Goal: Information Seeking & Learning: Understand process/instructions

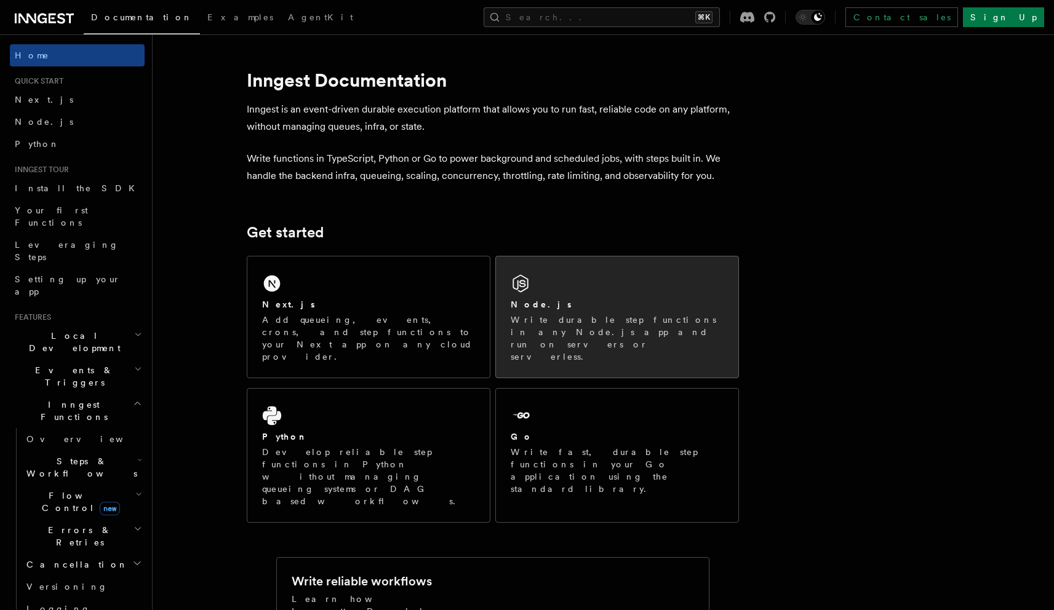
click at [559, 325] on p "Write durable step functions in any Node.js app and run on servers or serverles…" at bounding box center [617, 338] width 213 height 49
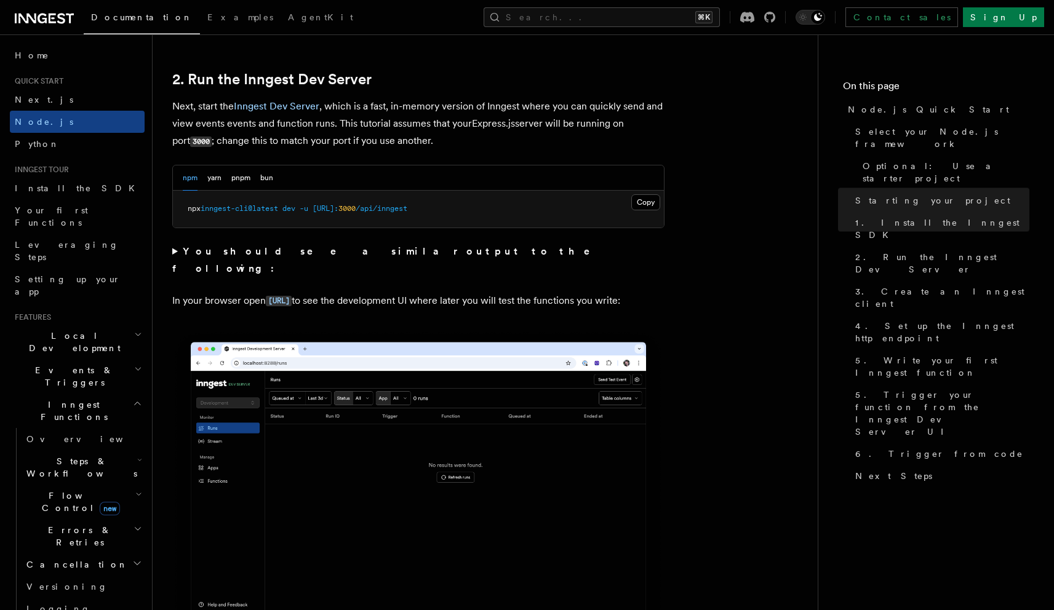
scroll to position [1031, 0]
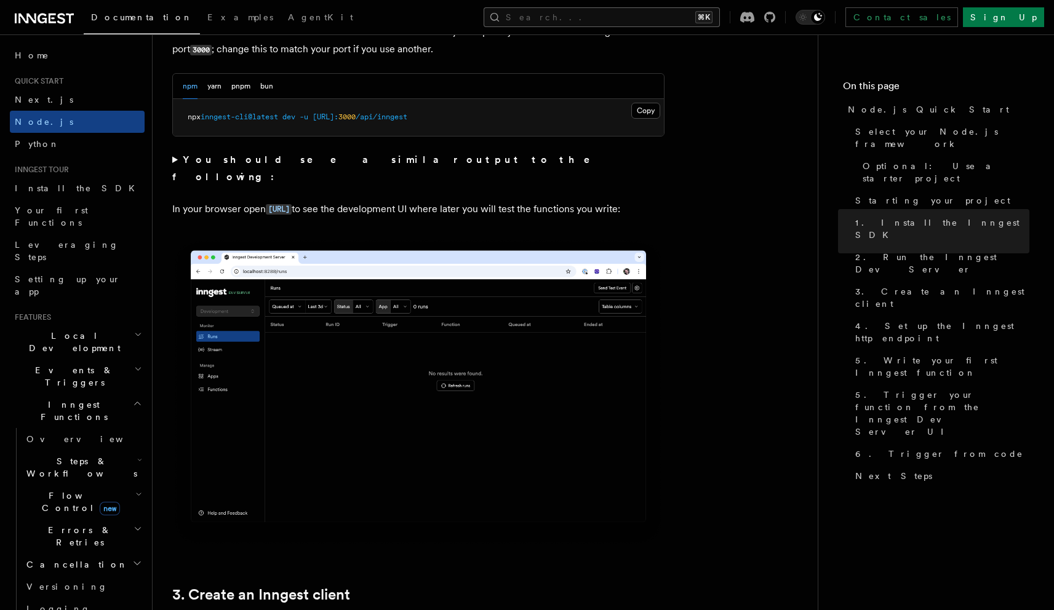
click at [629, 17] on button "Search... ⌘K" at bounding box center [602, 17] width 236 height 20
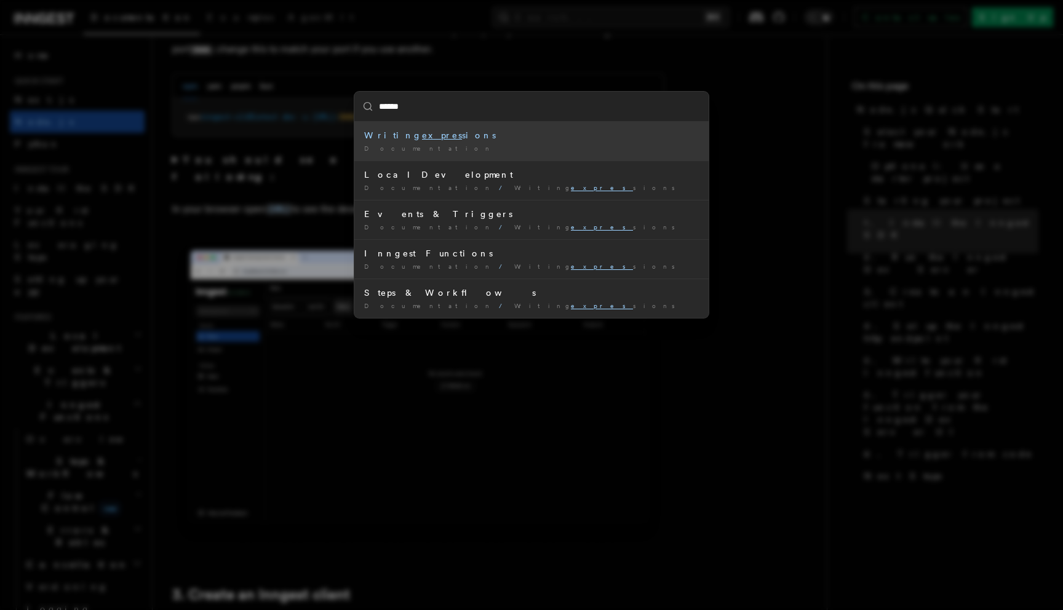
type input "*******"
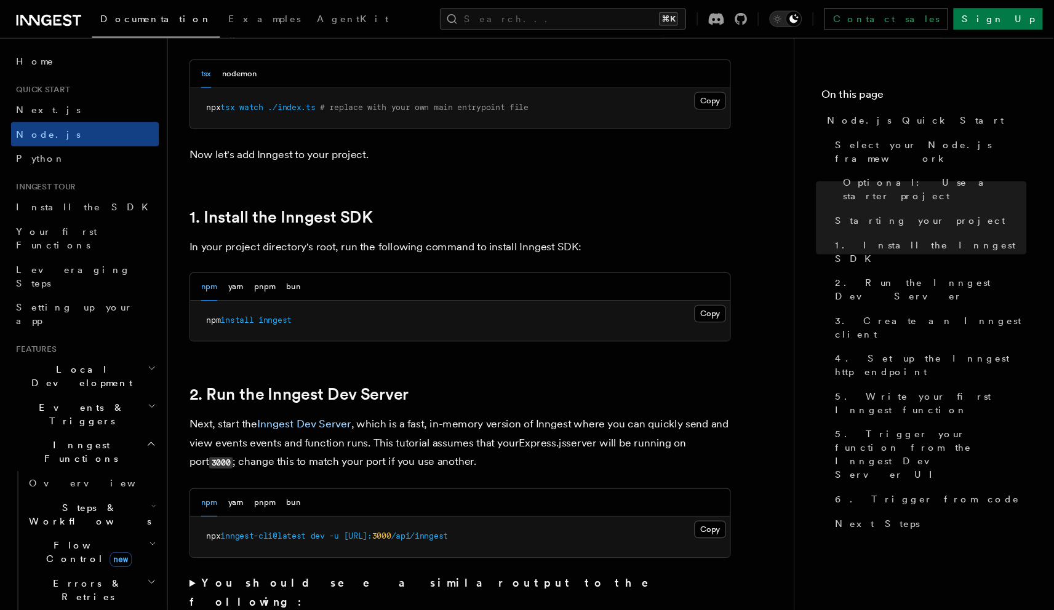
scroll to position [660, 0]
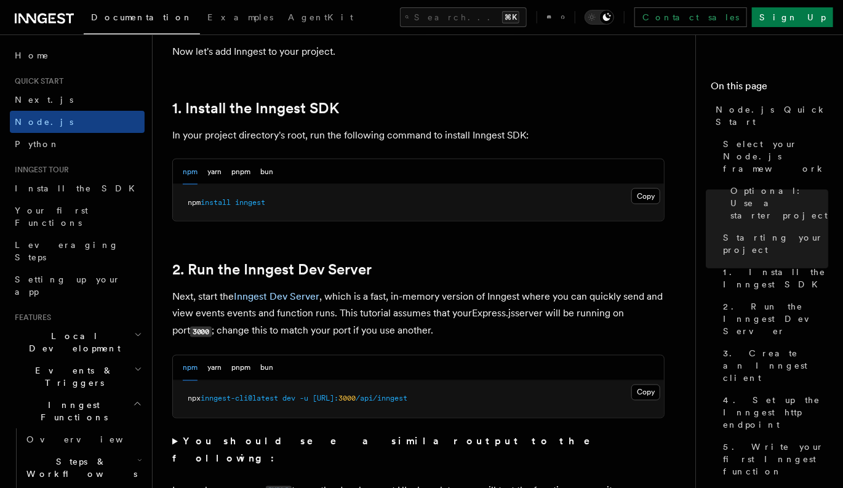
scroll to position [752, 0]
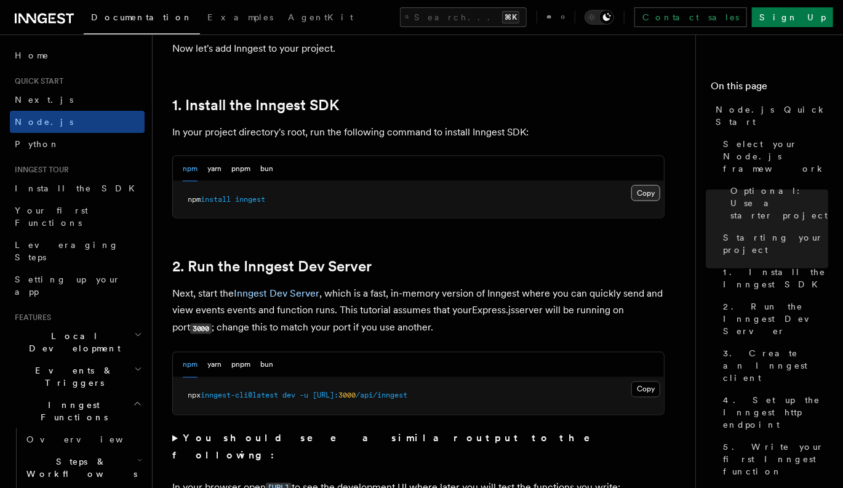
click at [655, 191] on button "Copy Copied" at bounding box center [645, 193] width 29 height 16
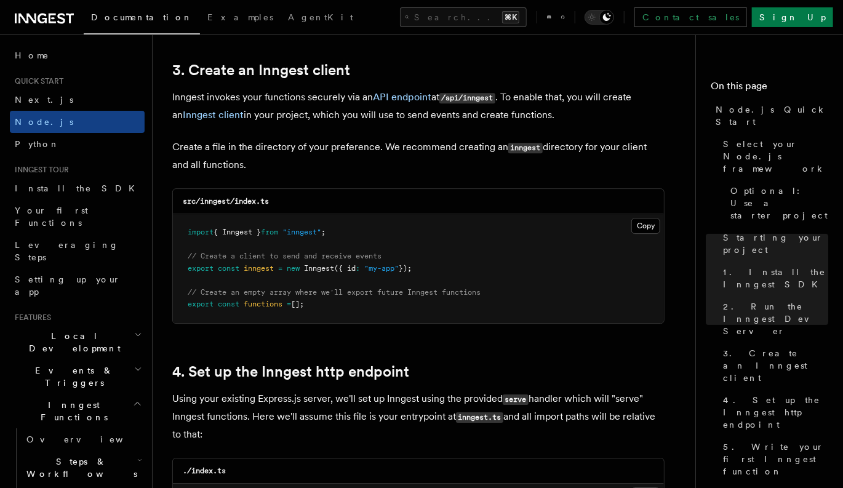
scroll to position [1578, 0]
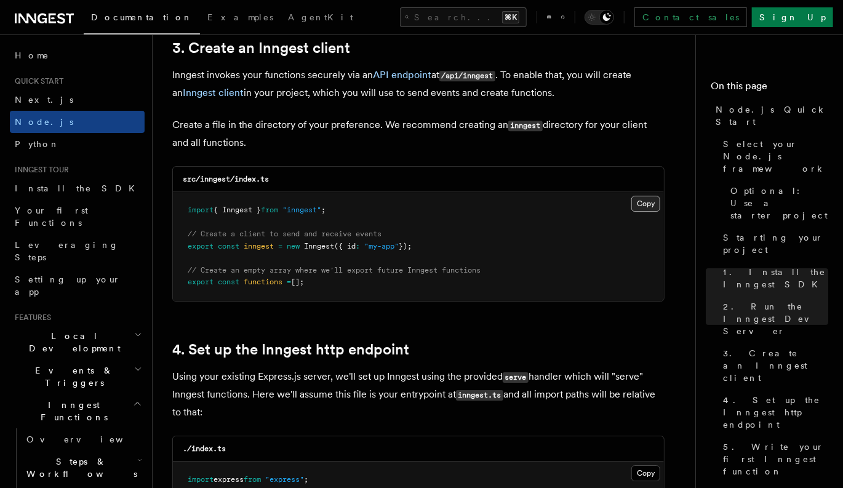
drag, startPoint x: 644, startPoint y: 206, endPoint x: 638, endPoint y: 209, distance: 6.9
click at [644, 205] on button "Copy Copied" at bounding box center [645, 204] width 29 height 16
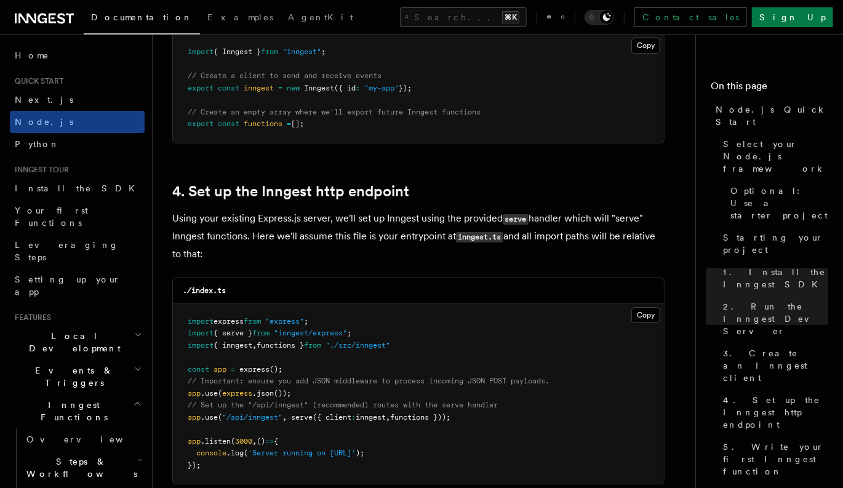
scroll to position [1841, 0]
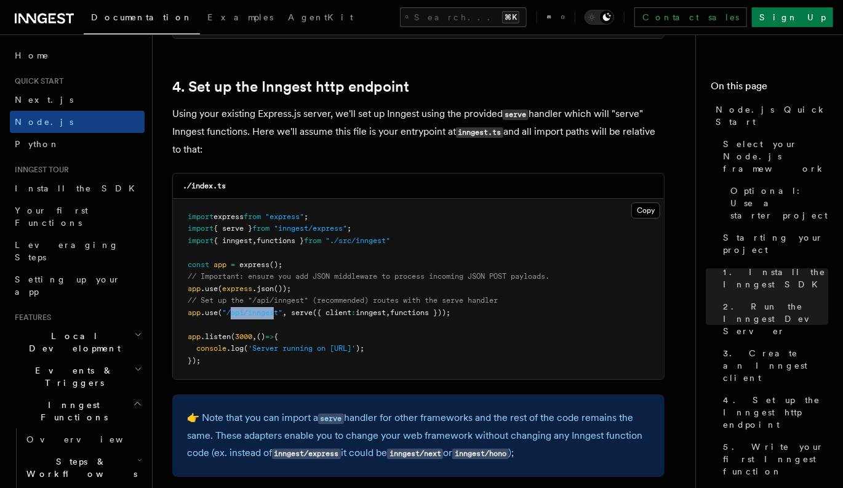
drag, startPoint x: 236, startPoint y: 314, endPoint x: 277, endPoint y: 311, distance: 41.9
click at [277, 311] on span ""/api/inngest"" at bounding box center [252, 312] width 60 height 9
drag, startPoint x: 476, startPoint y: 311, endPoint x: 187, endPoint y: 312, distance: 289.1
click at [187, 312] on pre "import express from "express" ; import { serve } from "inngest/express" ; impor…" at bounding box center [418, 289] width 491 height 181
copy span "app .use ( "/api/inngest" , serve ({ client : inngest , functions }));"
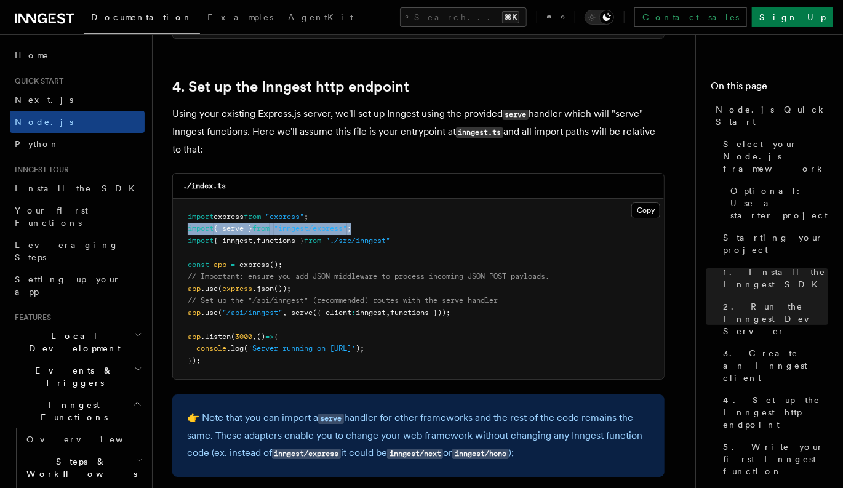
drag, startPoint x: 368, startPoint y: 228, endPoint x: 180, endPoint y: 229, distance: 188.9
click at [180, 229] on pre "import express from "express" ; import { serve } from "inngest/express" ; impor…" at bounding box center [418, 289] width 491 height 181
copy span "import { serve } from "inngest/express" ;"
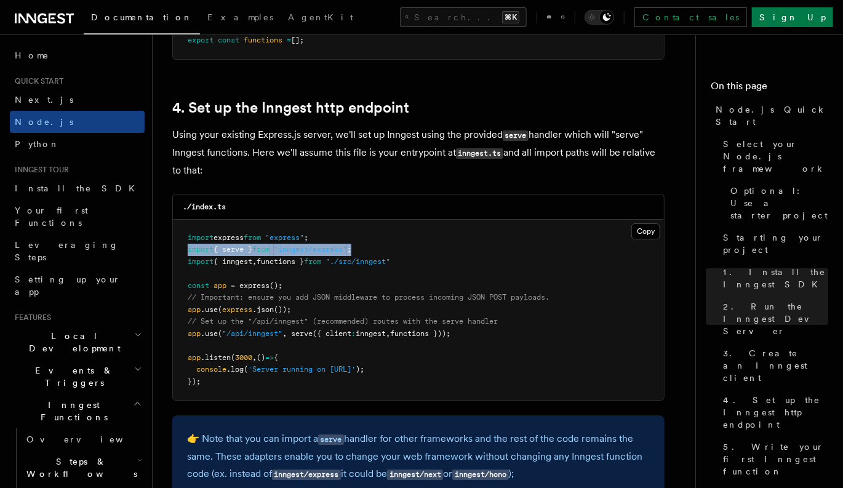
scroll to position [1822, 0]
